Goal: Navigation & Orientation: Find specific page/section

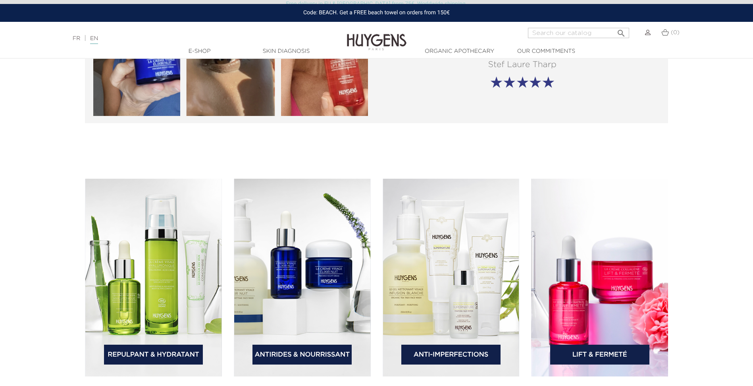
scroll to position [1270, 0]
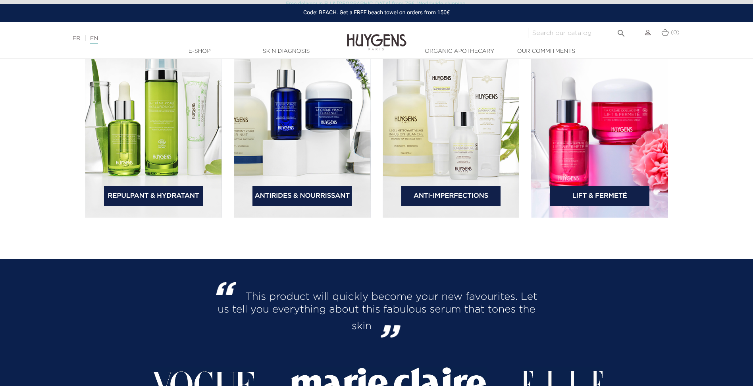
click at [442, 120] on img at bounding box center [451, 119] width 137 height 198
click at [454, 195] on link "Anti-Imperfections" at bounding box center [450, 196] width 99 height 20
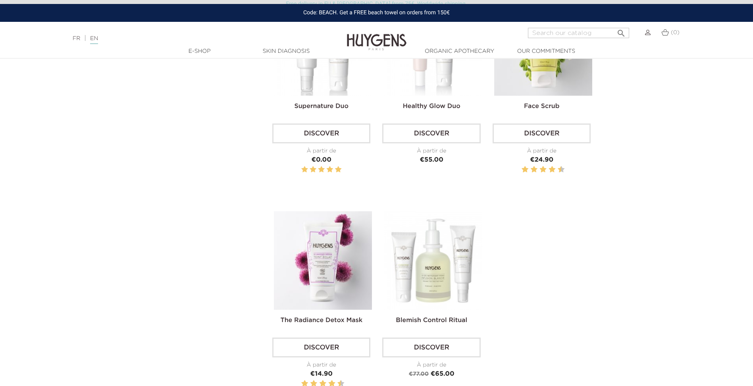
scroll to position [953, 0]
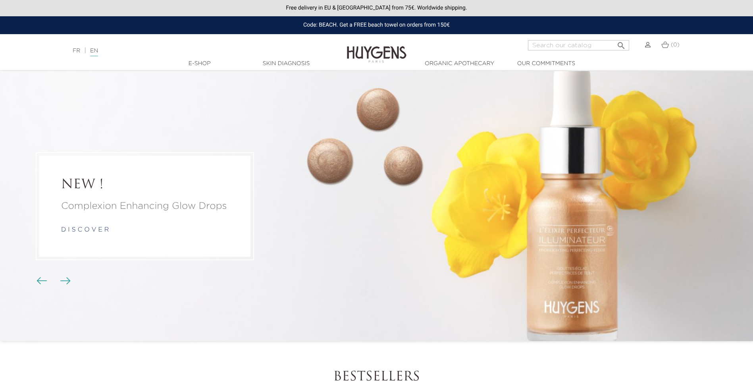
scroll to position [1270, 0]
